Goal: Task Accomplishment & Management: Manage account settings

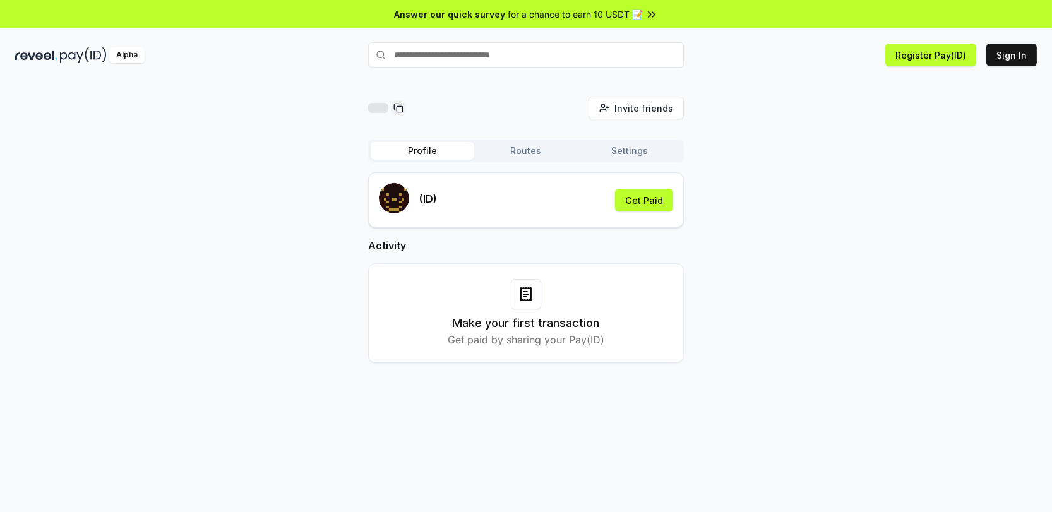
click at [886, 162] on div "Invite friends Invite Profile Routes Settings (ID) Get Paid Activity Make your …" at bounding box center [526, 240] width 1022 height 287
click at [932, 61] on button "Register Pay(ID)" at bounding box center [931, 55] width 91 height 23
click at [996, 61] on button "Sign In" at bounding box center [1012, 55] width 51 height 23
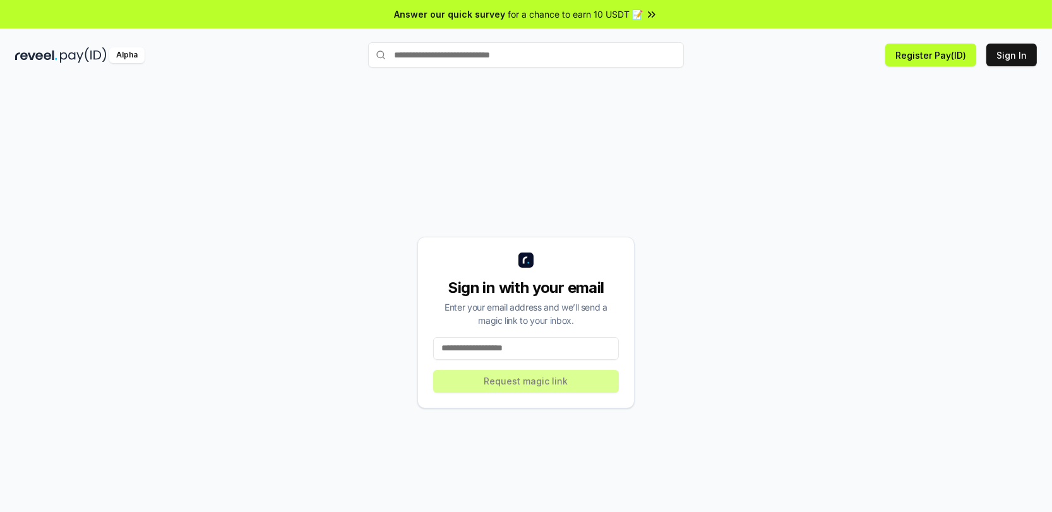
click at [519, 349] on input at bounding box center [526, 348] width 186 height 23
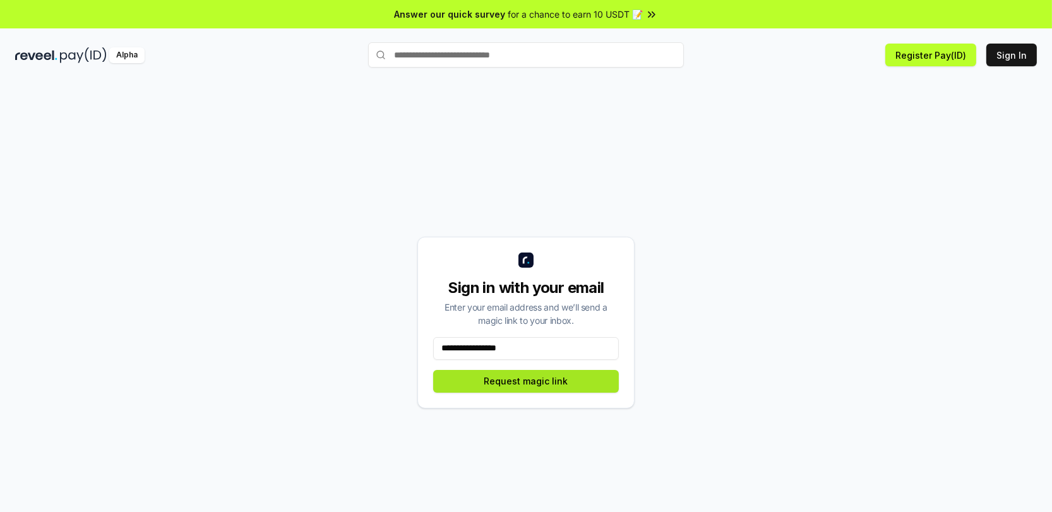
type input "**********"
click at [577, 378] on button "Request magic link" at bounding box center [526, 381] width 186 height 23
